Goal: Information Seeking & Learning: Learn about a topic

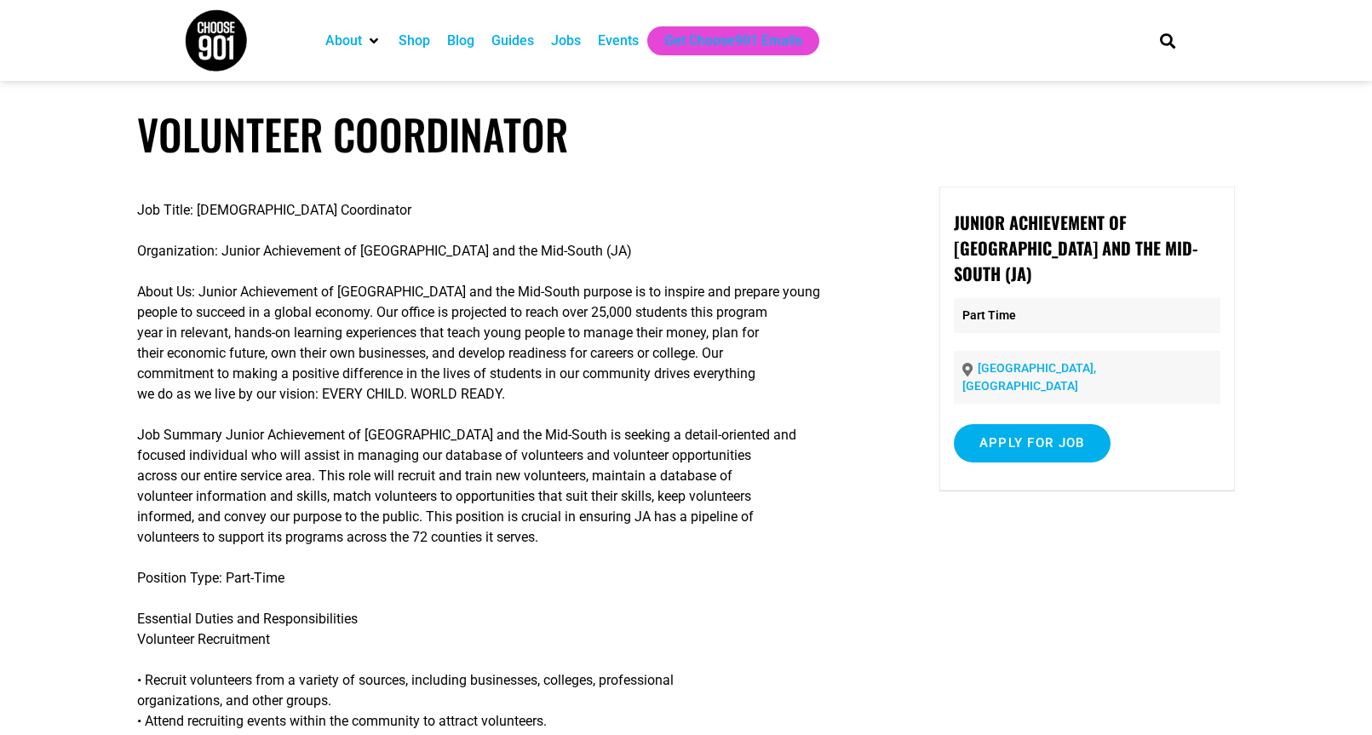
click at [563, 44] on div "Jobs" at bounding box center [566, 41] width 30 height 20
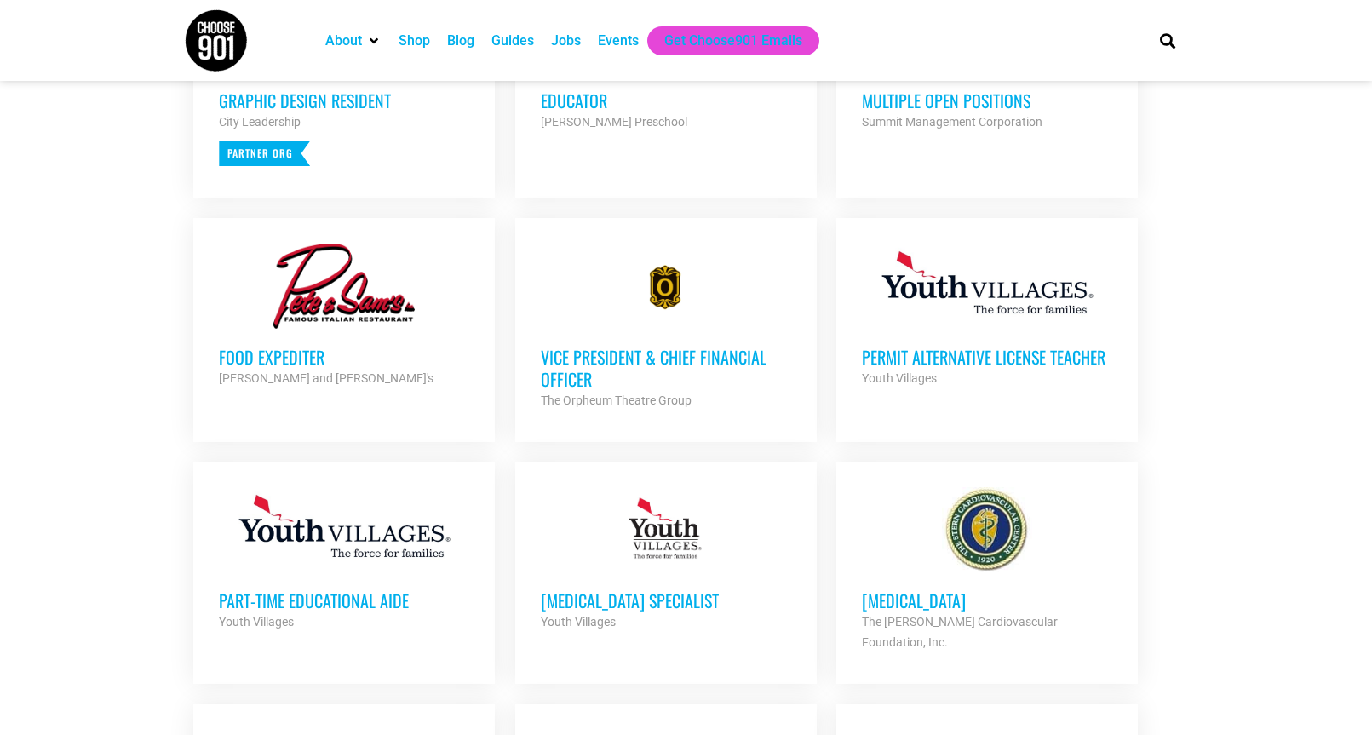
scroll to position [812, 0]
